Goal: Task Accomplishment & Management: Use online tool/utility

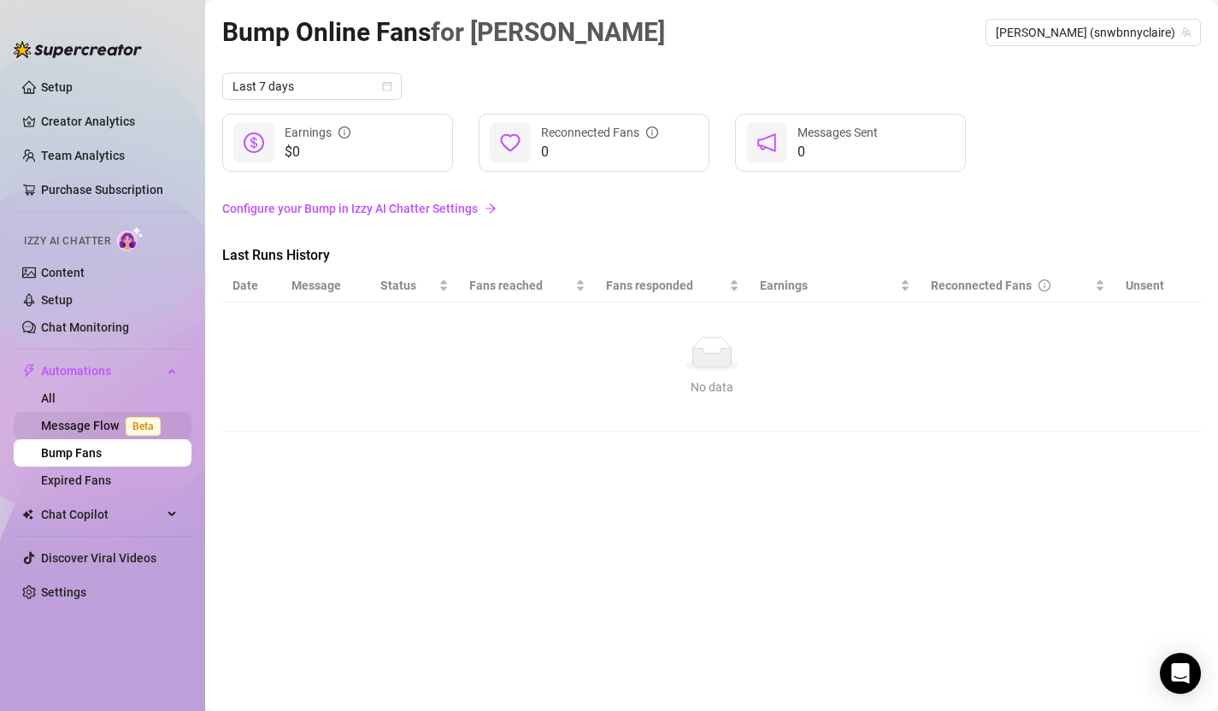
click at [96, 427] on link "Message Flow Beta" at bounding box center [104, 426] width 127 height 14
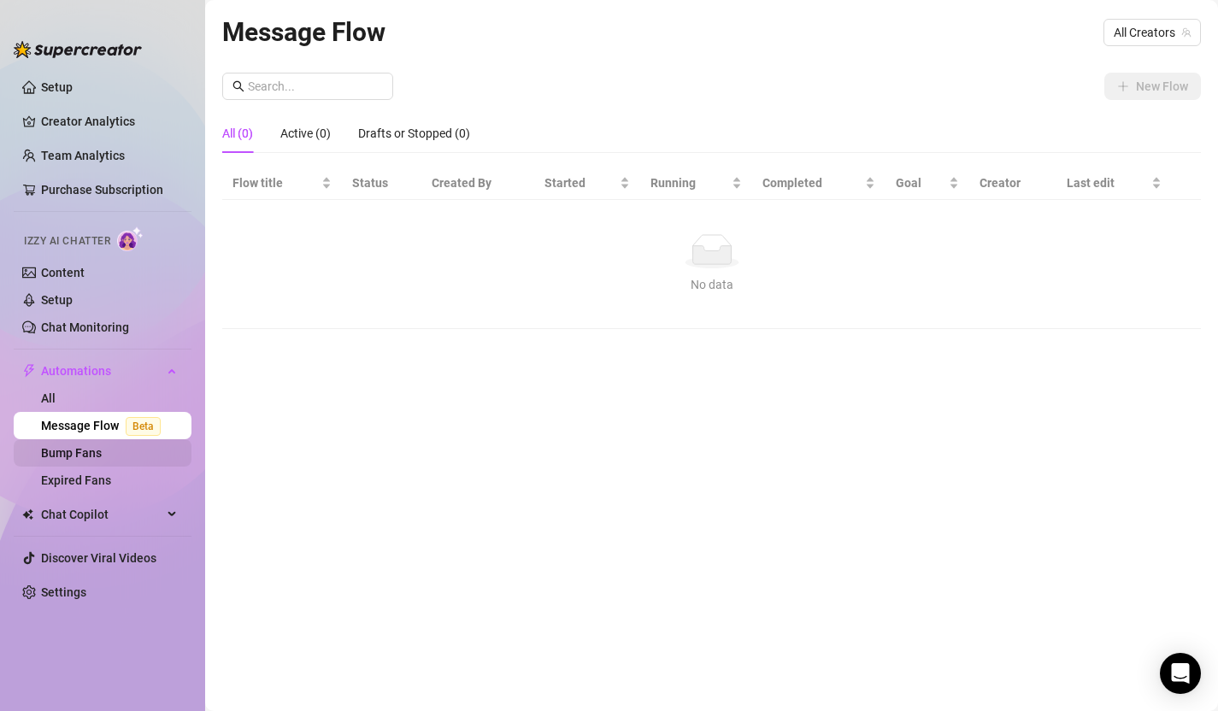
click at [97, 448] on link "Bump Fans" at bounding box center [71, 453] width 61 height 14
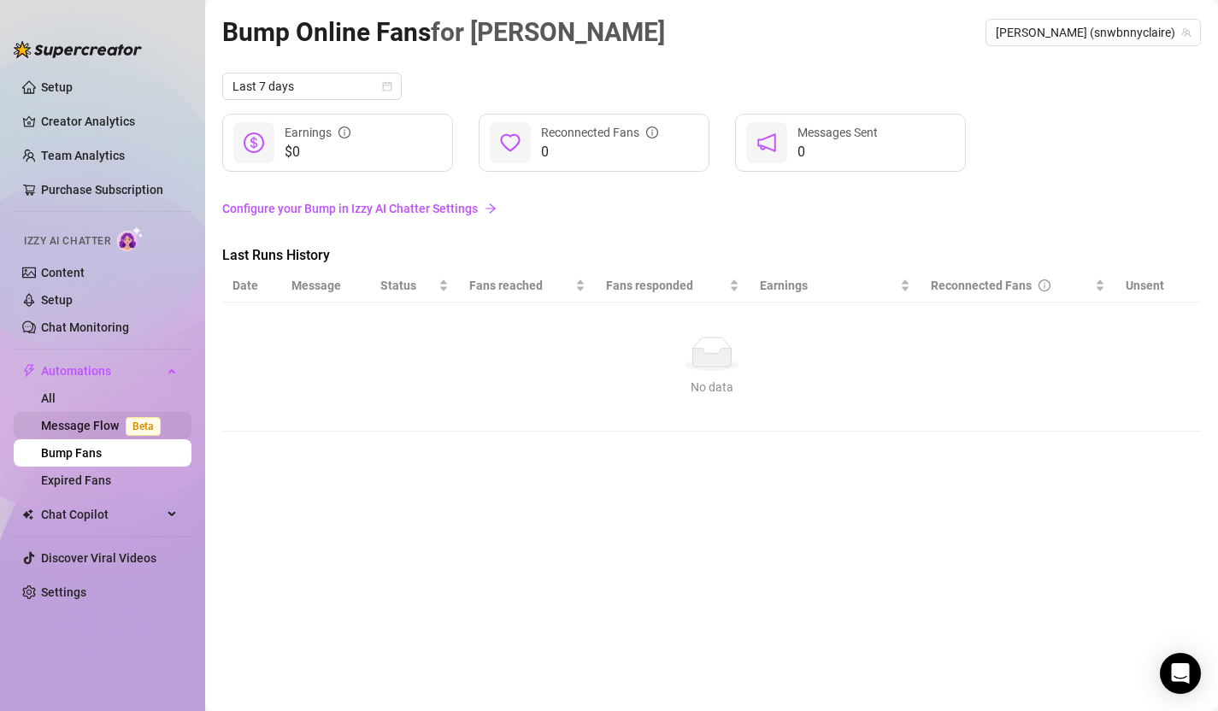
click at [86, 419] on link "Message Flow Beta" at bounding box center [104, 426] width 127 height 14
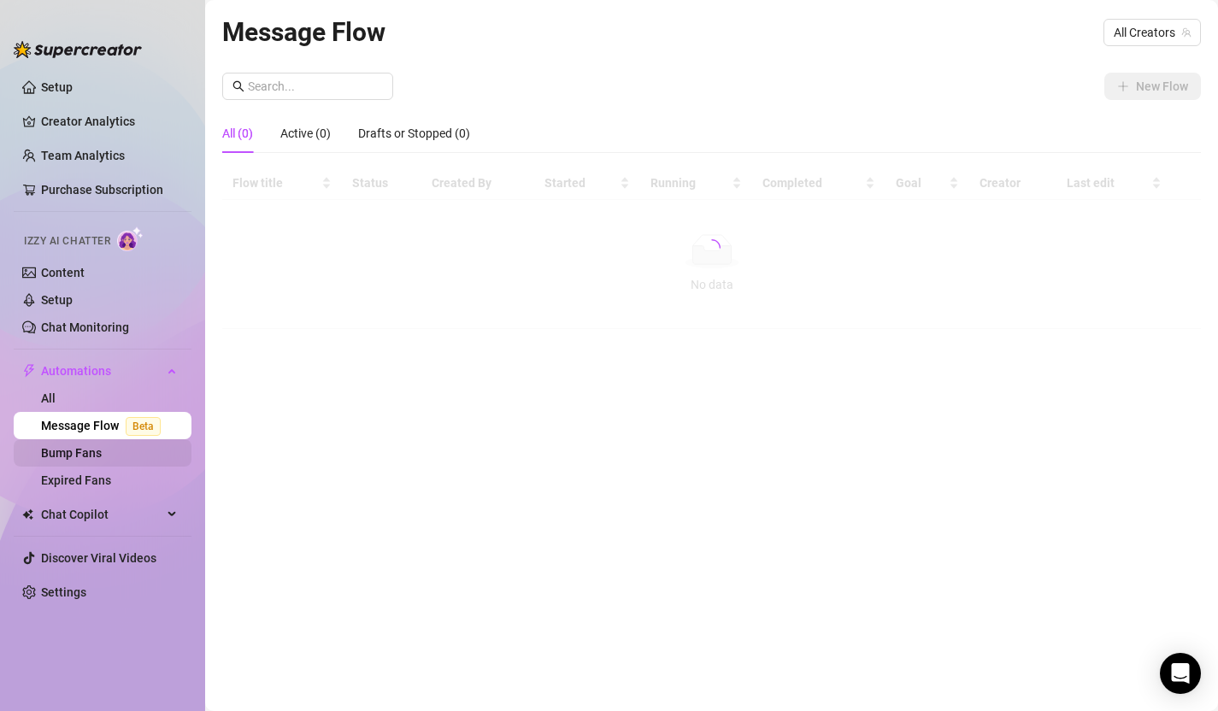
click at [88, 446] on link "Bump Fans" at bounding box center [71, 453] width 61 height 14
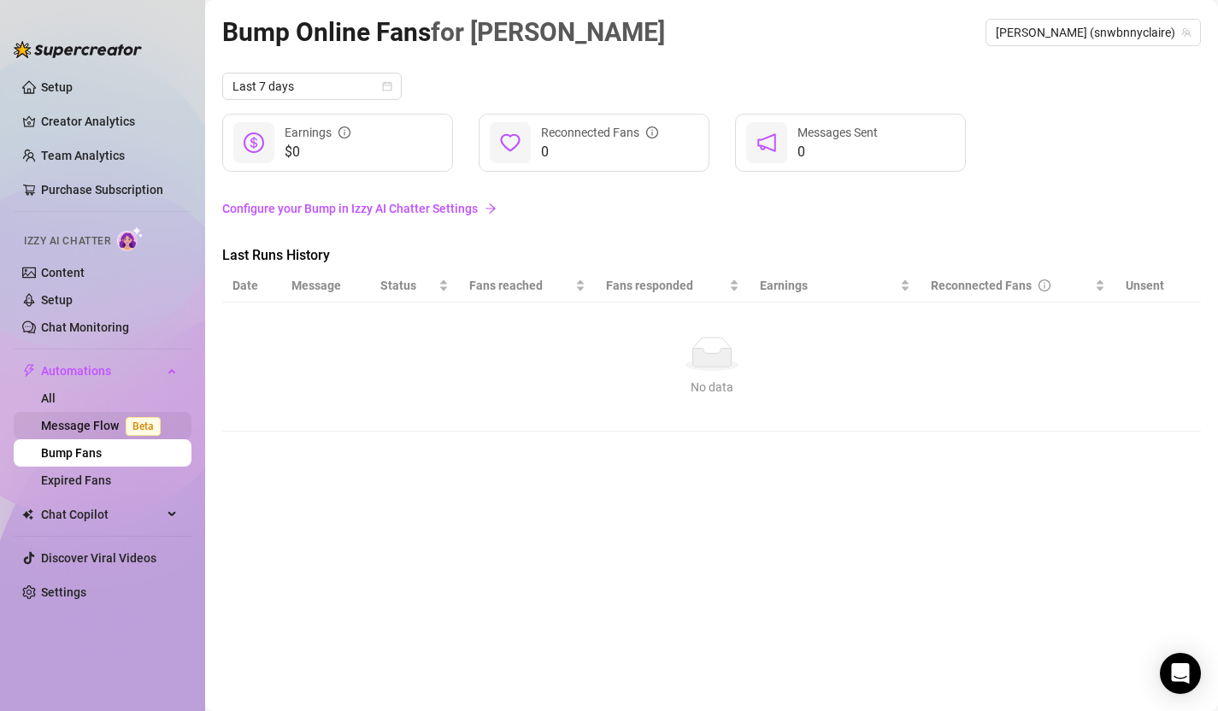
click at [94, 419] on link "Message Flow Beta" at bounding box center [104, 426] width 127 height 14
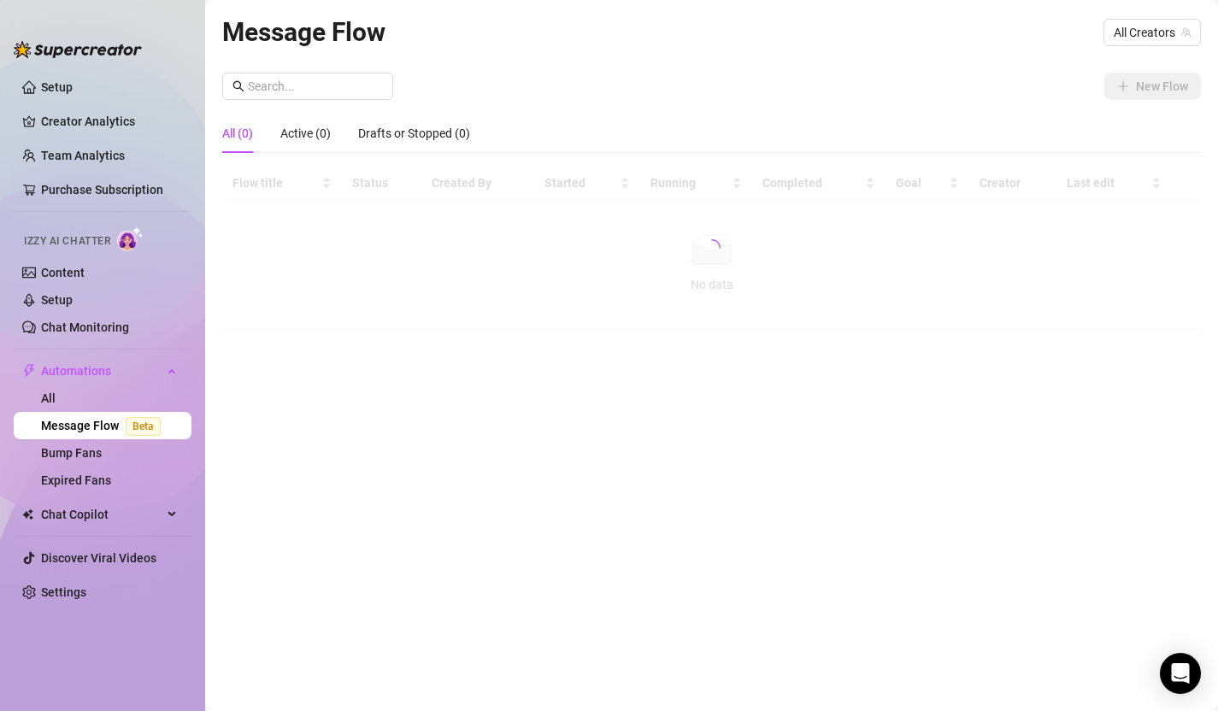
click at [98, 433] on link "Message Flow Beta" at bounding box center [104, 426] width 127 height 14
click at [97, 446] on link "Bump Fans" at bounding box center [71, 453] width 61 height 14
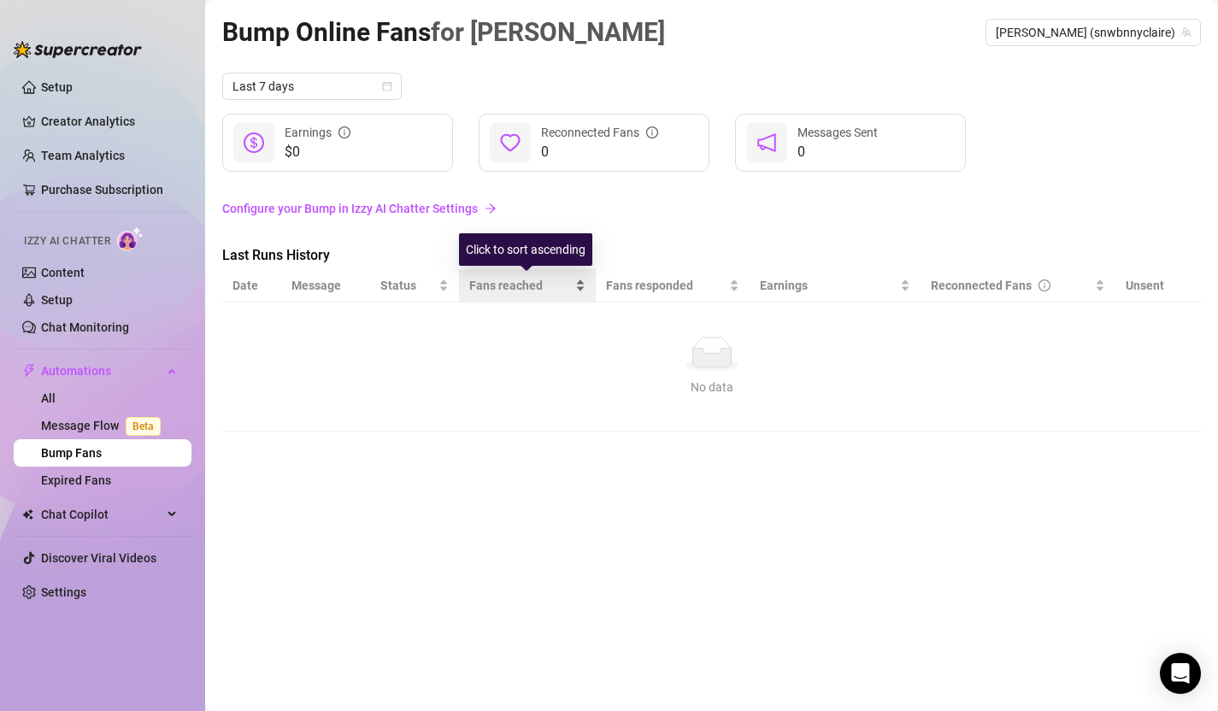
click at [469, 280] on div "Fans reached" at bounding box center [527, 285] width 116 height 19
click at [333, 143] on span "$0" at bounding box center [318, 152] width 66 height 21
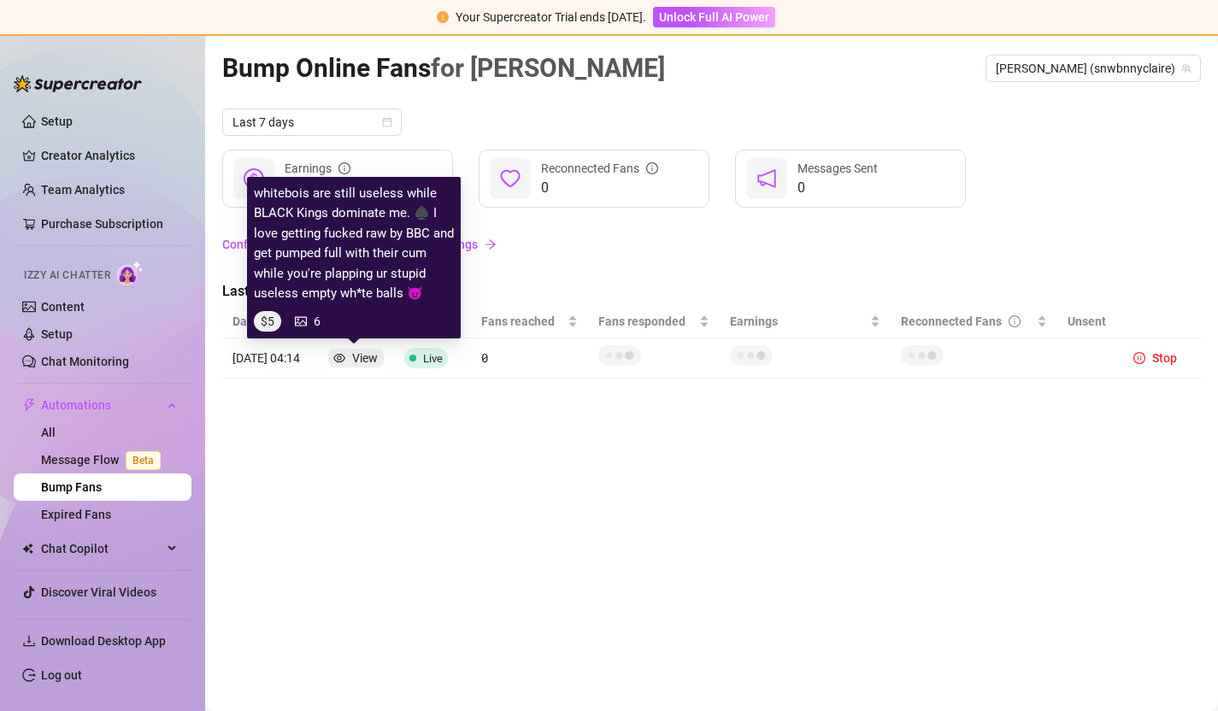
click at [362, 357] on div "View" at bounding box center [365, 358] width 26 height 19
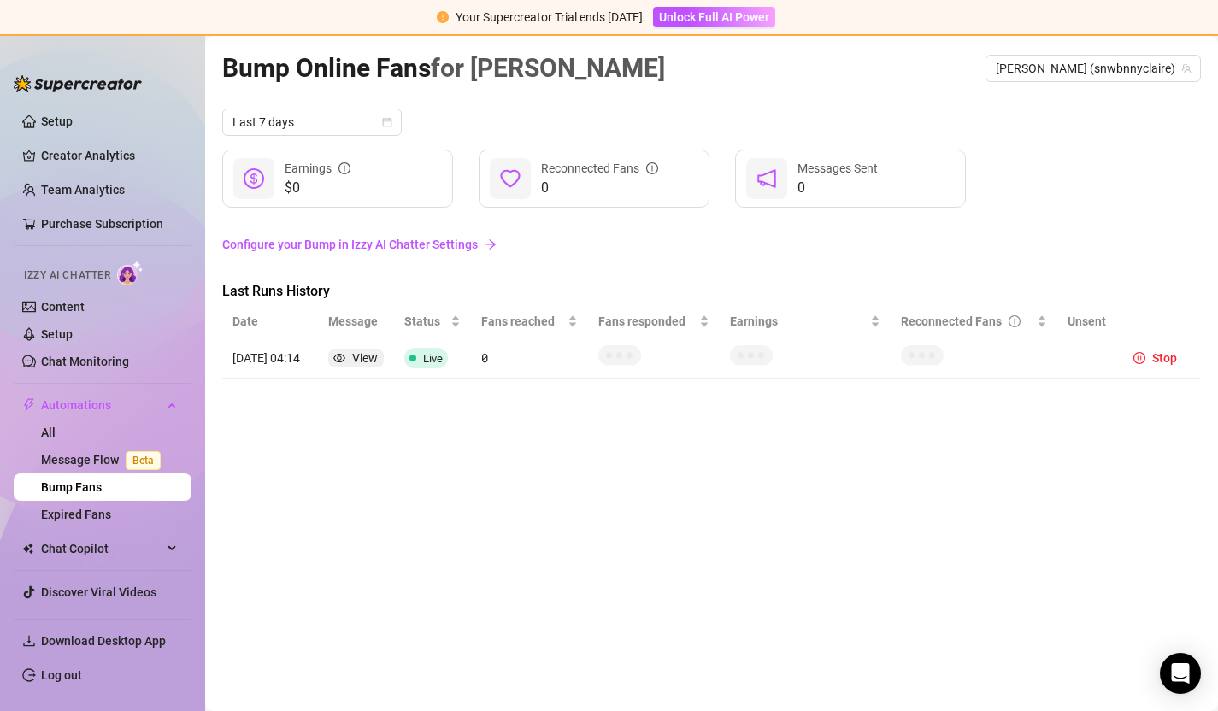
click at [333, 361] on icon "eye" at bounding box center [339, 358] width 12 height 12
click at [41, 462] on link "Message Flow Beta" at bounding box center [104, 460] width 127 height 14
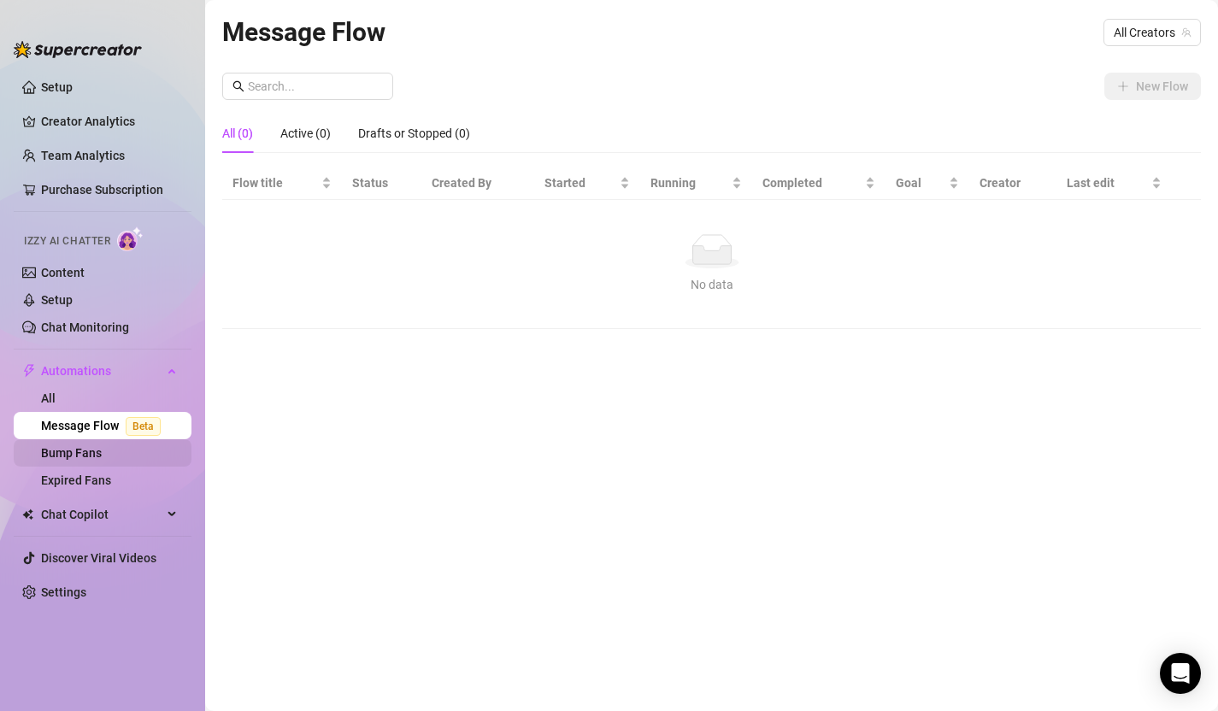
click at [91, 455] on link "Bump Fans" at bounding box center [71, 453] width 61 height 14
